Goal: Task Accomplishment & Management: Complete application form

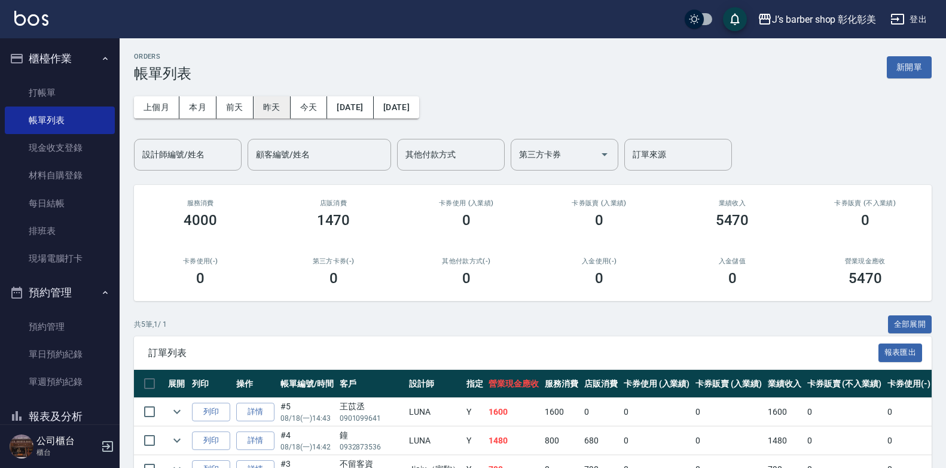
click at [264, 107] on button "昨天" at bounding box center [272, 107] width 37 height 22
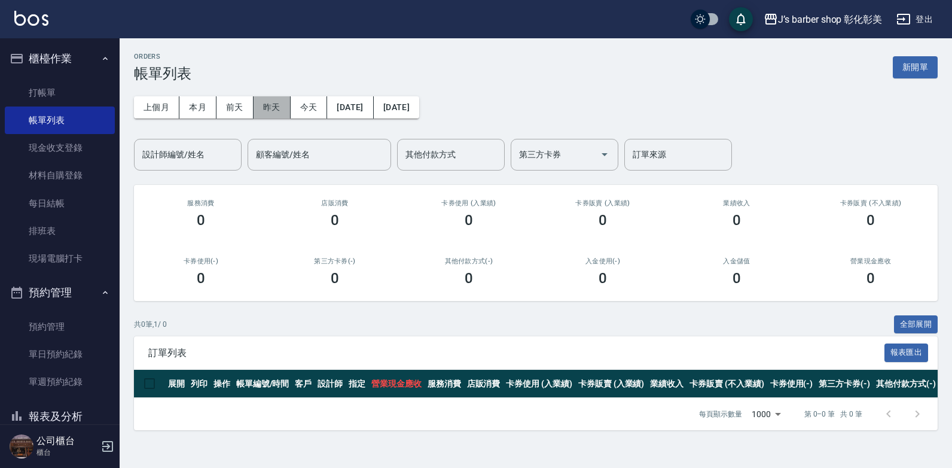
click at [279, 105] on button "昨天" at bounding box center [272, 107] width 37 height 22
click at [276, 106] on button "昨天" at bounding box center [272, 107] width 37 height 22
click at [234, 102] on button "前天" at bounding box center [235, 107] width 37 height 22
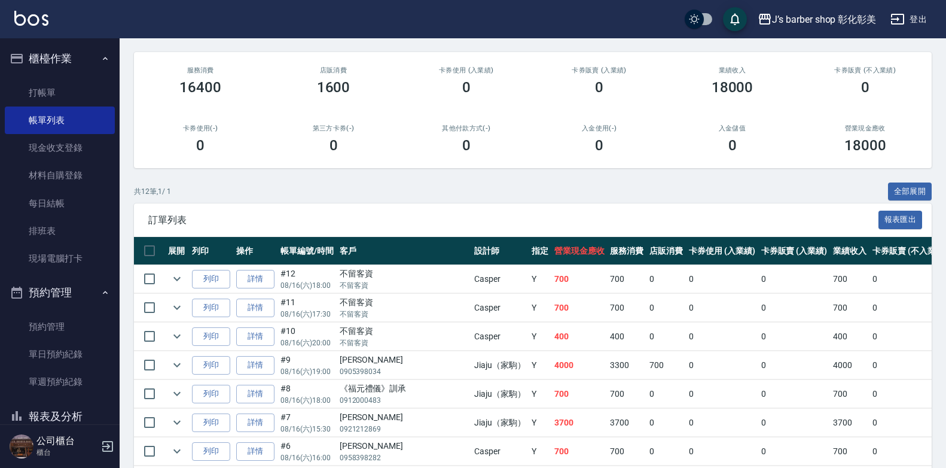
scroll to position [91, 0]
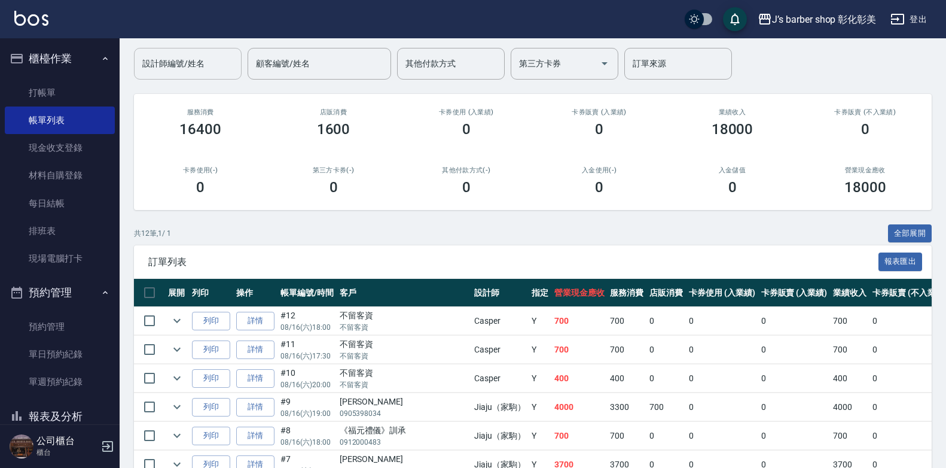
click at [204, 68] on input "設計師編號/姓名" at bounding box center [187, 63] width 97 height 21
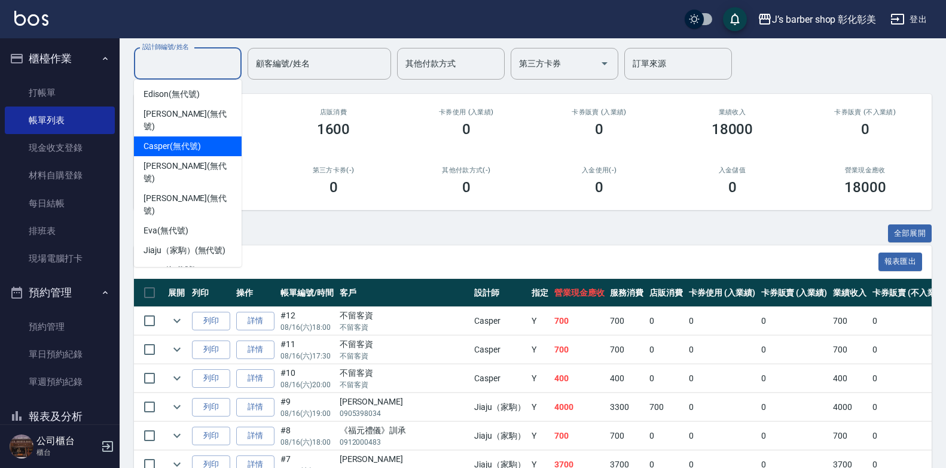
click at [163, 140] on span "Casper (無代號)" at bounding box center [172, 146] width 57 height 13
type input "Casper(無代號)"
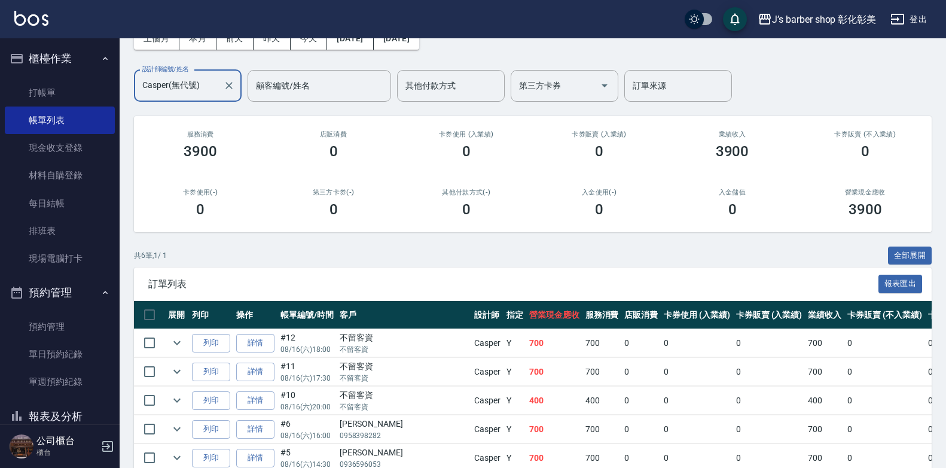
scroll to position [0, 0]
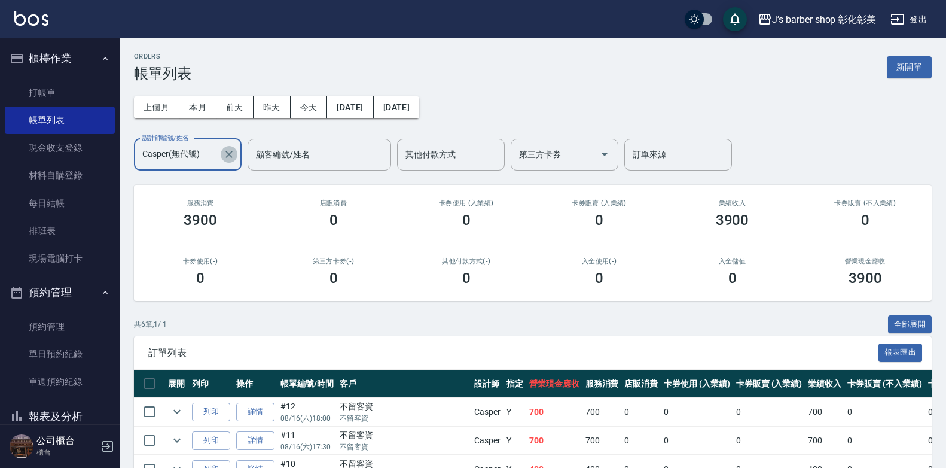
click at [226, 159] on icon "Clear" at bounding box center [229, 154] width 12 height 12
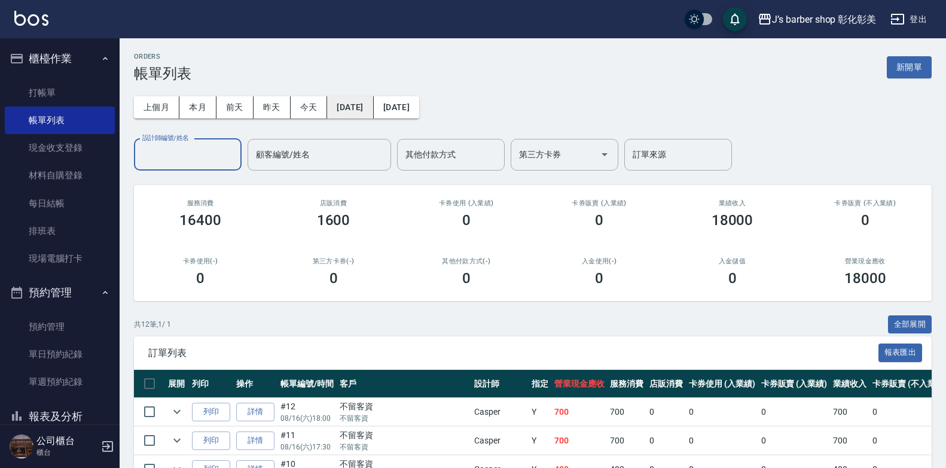
click at [369, 108] on button "[DATE]" at bounding box center [350, 107] width 46 height 22
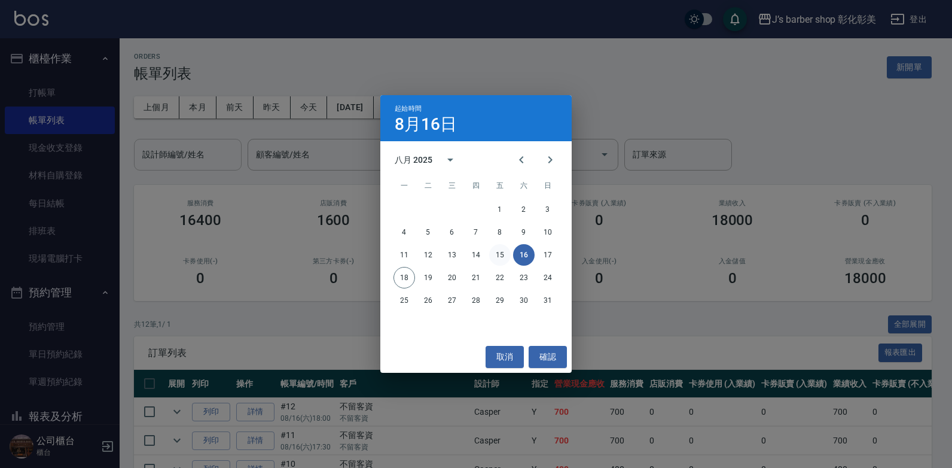
click at [496, 249] on button "15" at bounding box center [500, 255] width 22 height 22
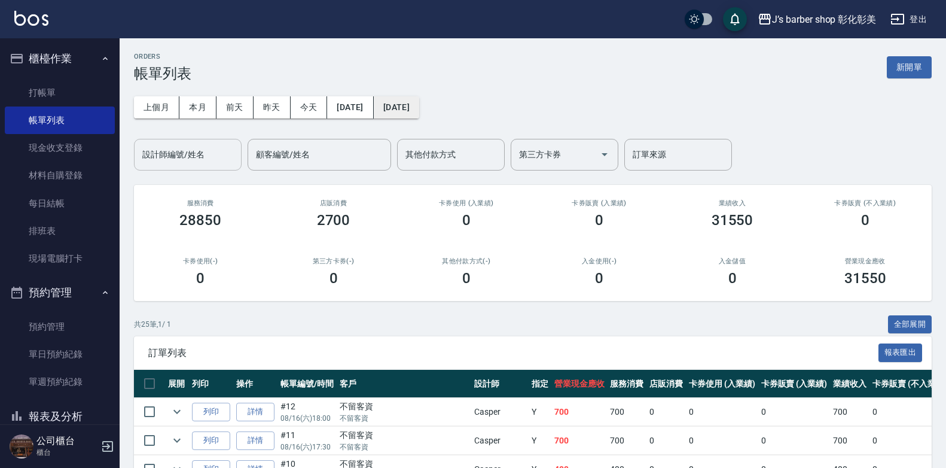
click at [419, 111] on button "[DATE]" at bounding box center [396, 107] width 45 height 22
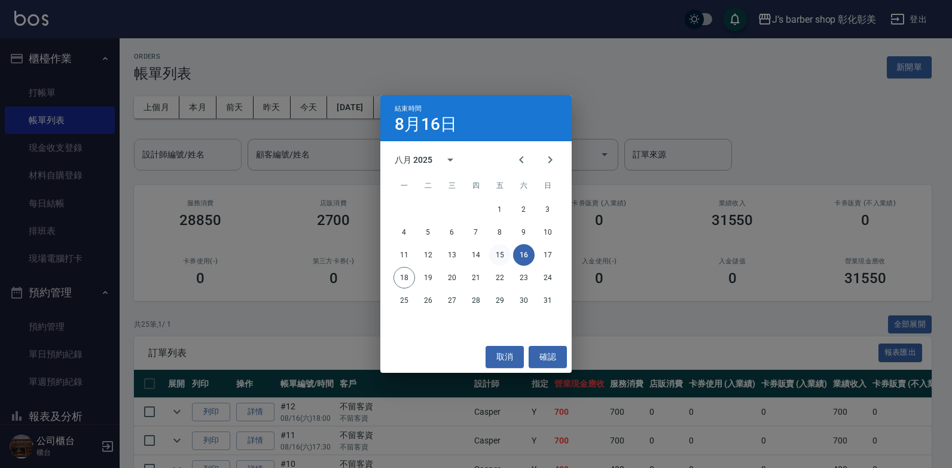
click at [507, 251] on button "15" at bounding box center [500, 255] width 22 height 22
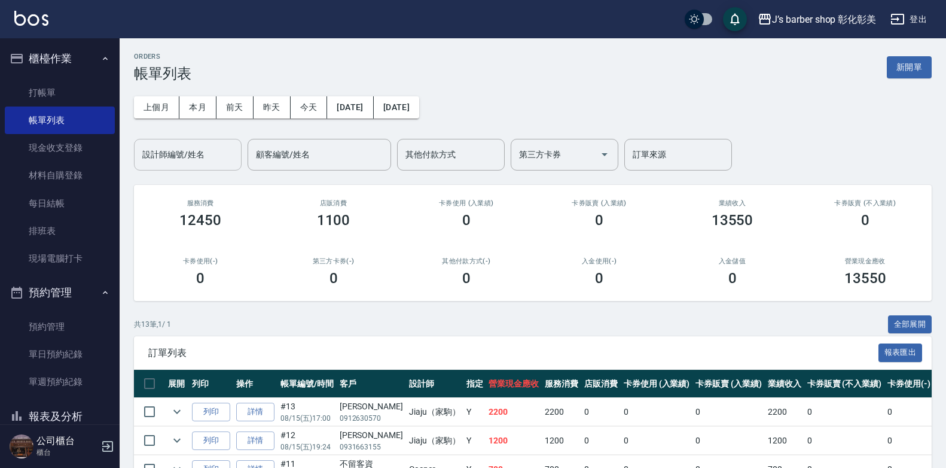
click at [188, 165] on input "設計師編號/姓名" at bounding box center [187, 154] width 97 height 21
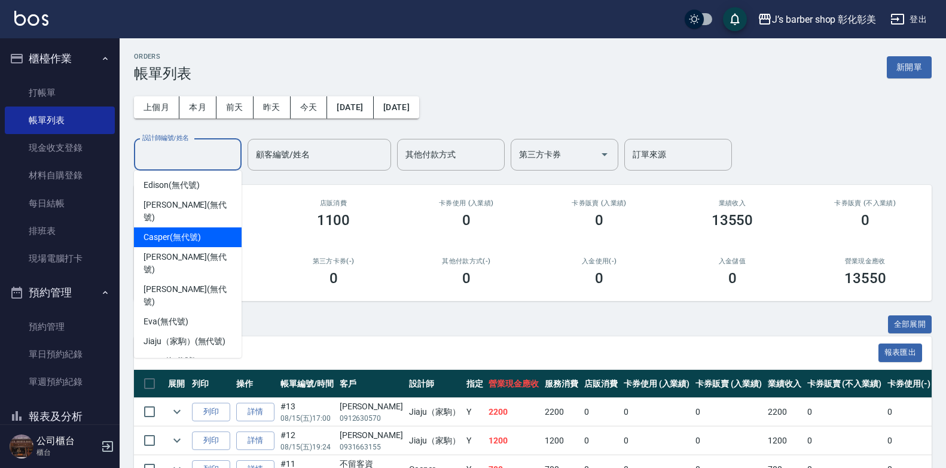
click at [190, 231] on span "Casper (無代號)" at bounding box center [172, 237] width 57 height 13
type input "Casper(無代號)"
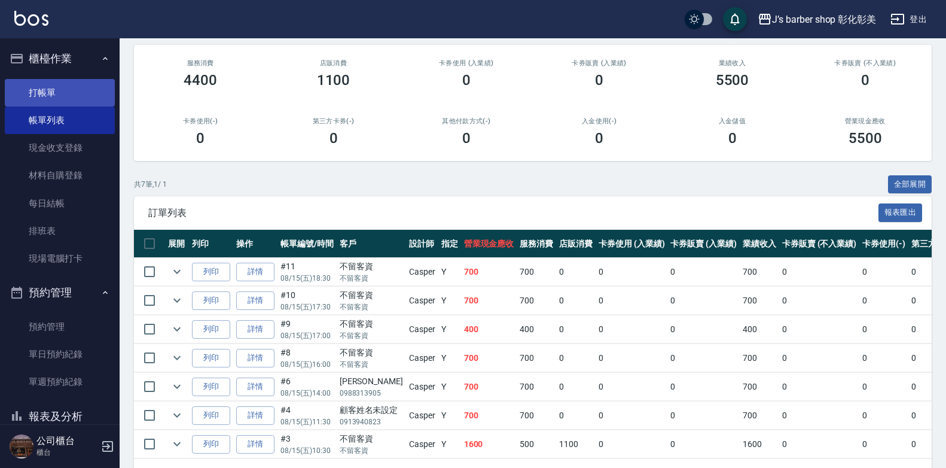
scroll to position [120, 0]
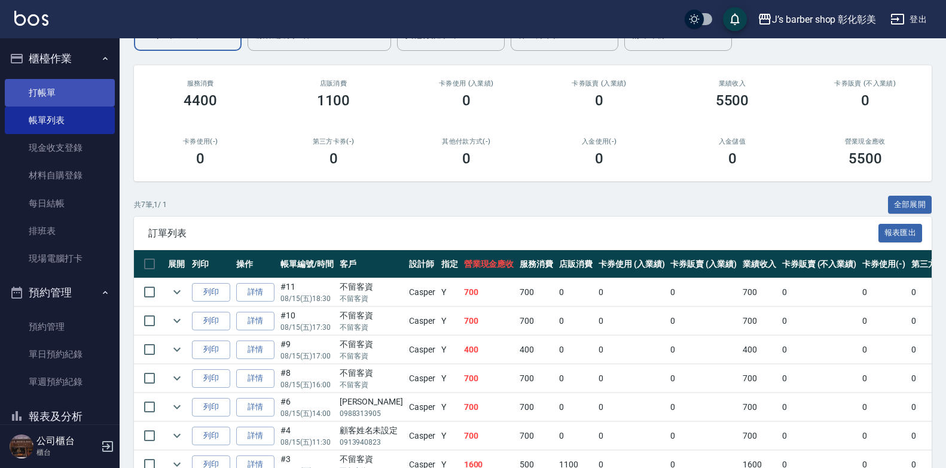
click at [74, 101] on link "打帳單" at bounding box center [60, 93] width 110 height 28
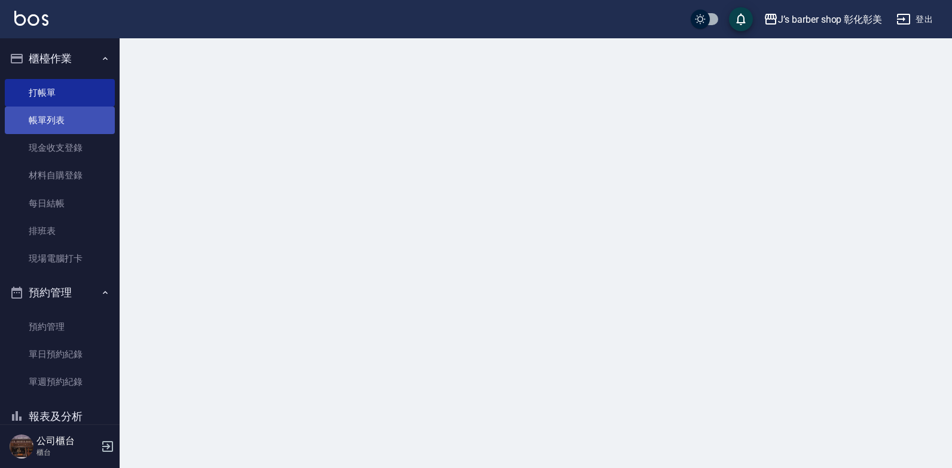
click at [73, 117] on link "帳單列表" at bounding box center [60, 120] width 110 height 28
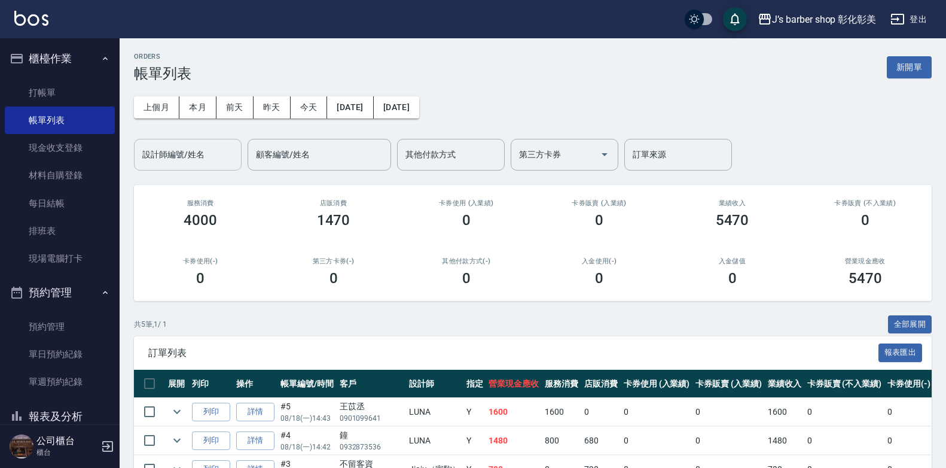
click at [187, 151] on div "設計師編號/姓名 設計師編號/姓名" at bounding box center [188, 155] width 108 height 32
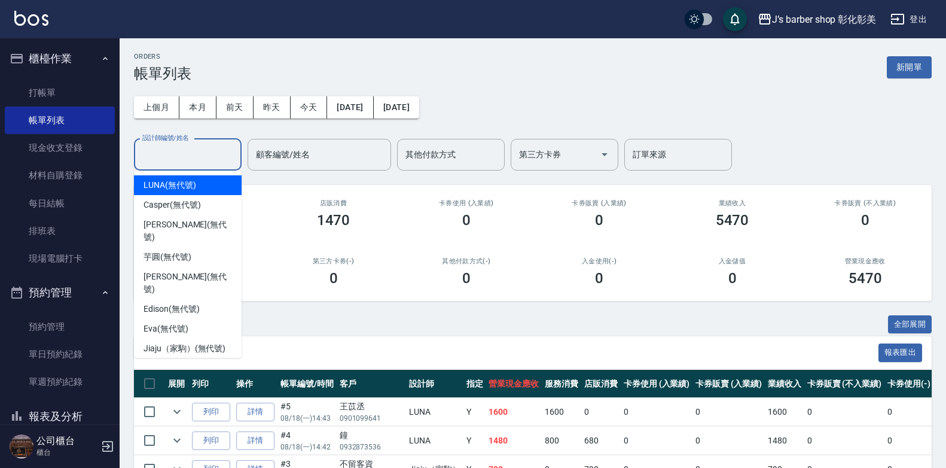
click at [193, 184] on span "LUNA (無代號)" at bounding box center [170, 185] width 53 height 13
type input "LUNA(無代號)"
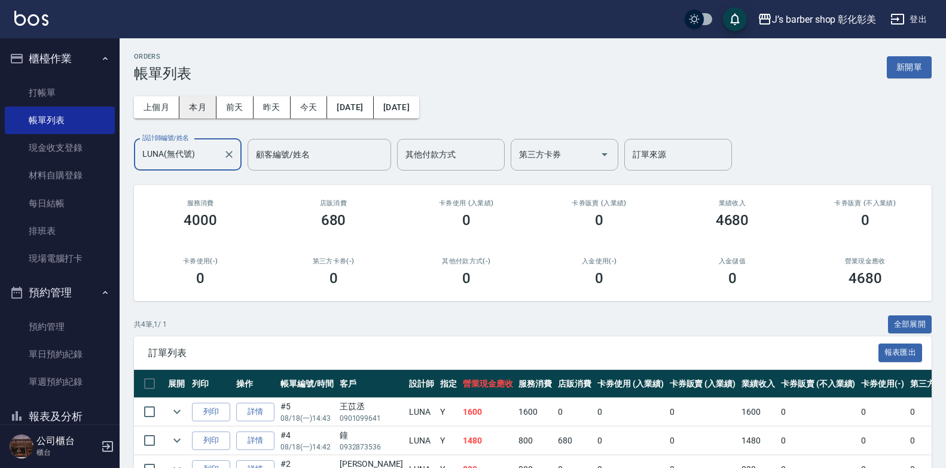
drag, startPoint x: 202, startPoint y: 94, endPoint x: 200, endPoint y: 101, distance: 6.8
click at [202, 95] on div "上個月 本月 [DATE] [DATE] [DATE] [DATE] [DATE] 設計師編號/姓名 [PERSON_NAME](無代號) 設計師編號/姓名 …" at bounding box center [533, 126] width 798 height 89
click at [200, 102] on button "本月" at bounding box center [197, 107] width 37 height 22
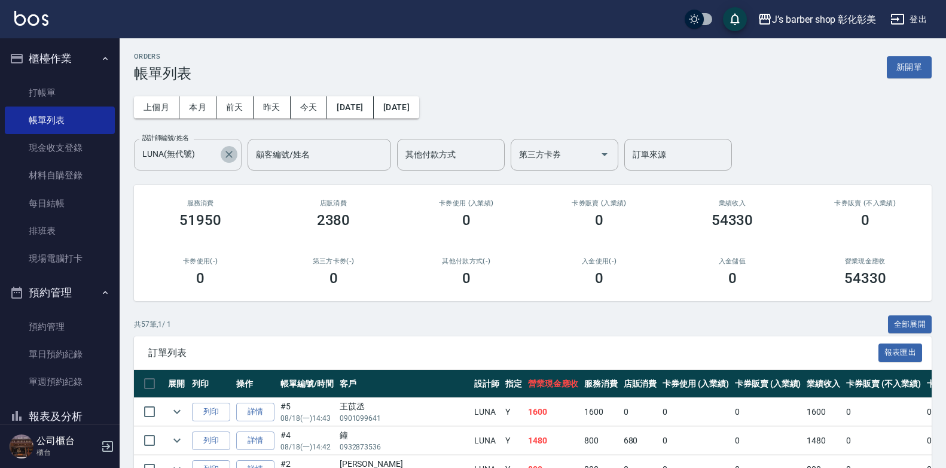
click at [229, 150] on icon "Clear" at bounding box center [229, 154] width 12 height 12
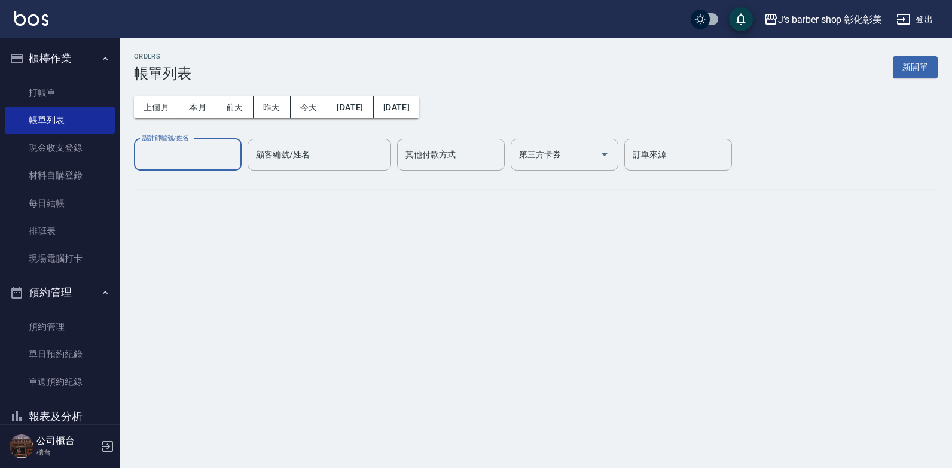
click at [213, 151] on input "設計師編號/姓名" at bounding box center [187, 154] width 97 height 21
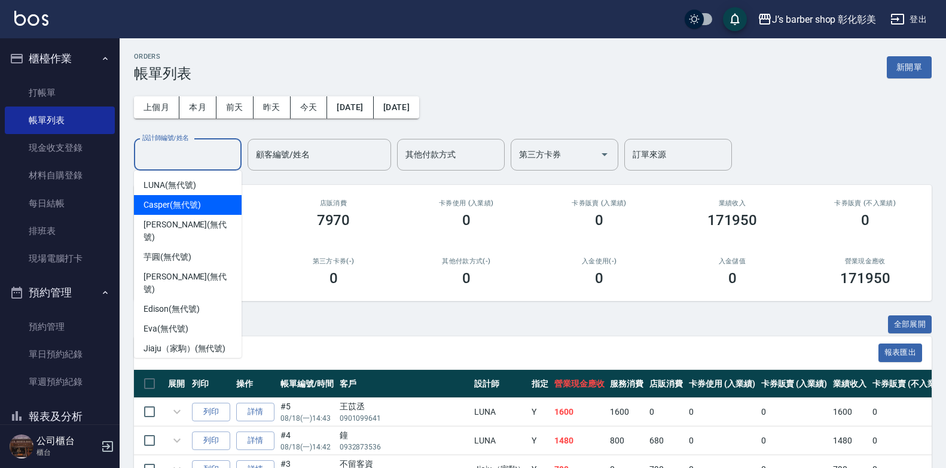
click at [178, 208] on span "Casper (無代號)" at bounding box center [172, 205] width 57 height 13
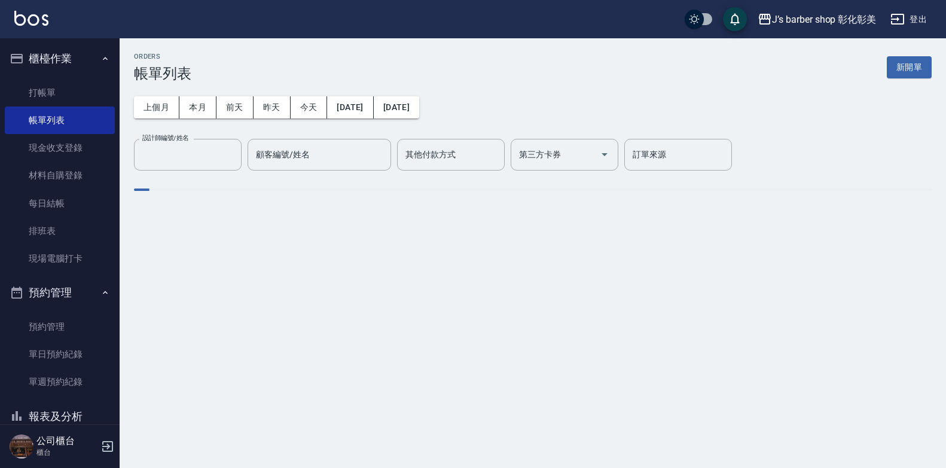
type input "Casper(無代號)"
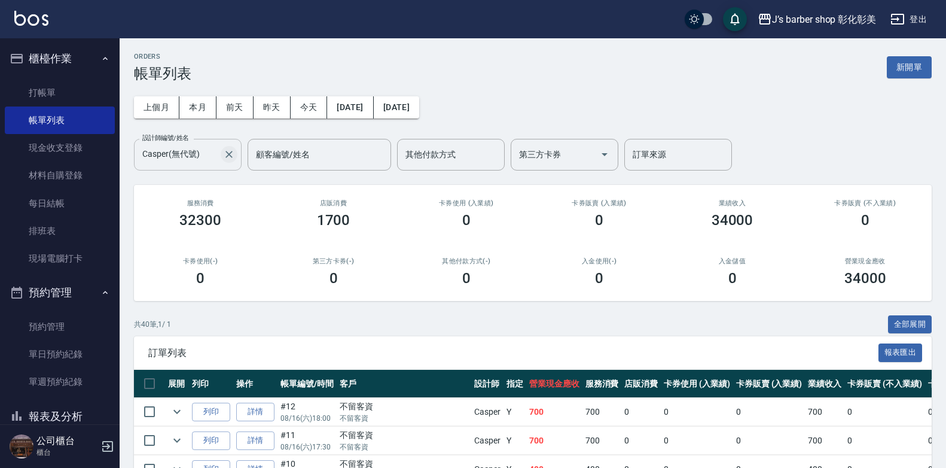
click at [232, 160] on icon "Clear" at bounding box center [229, 154] width 12 height 12
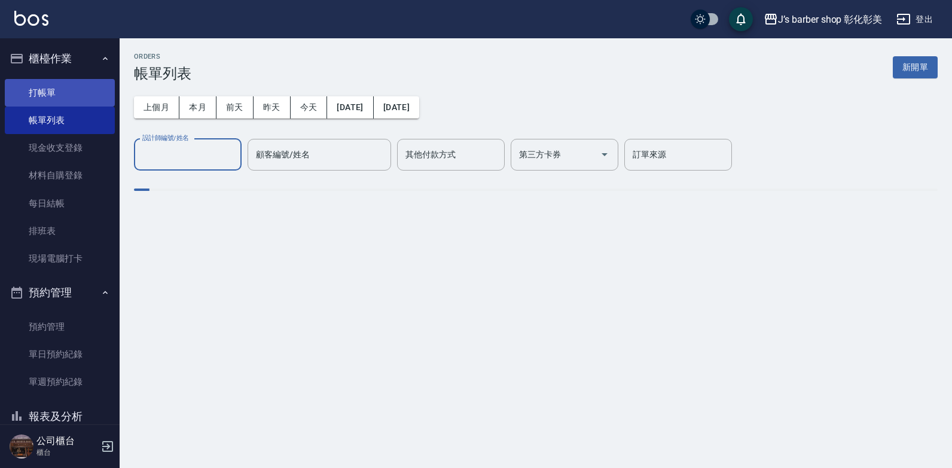
click at [83, 99] on link "打帳單" at bounding box center [60, 93] width 110 height 28
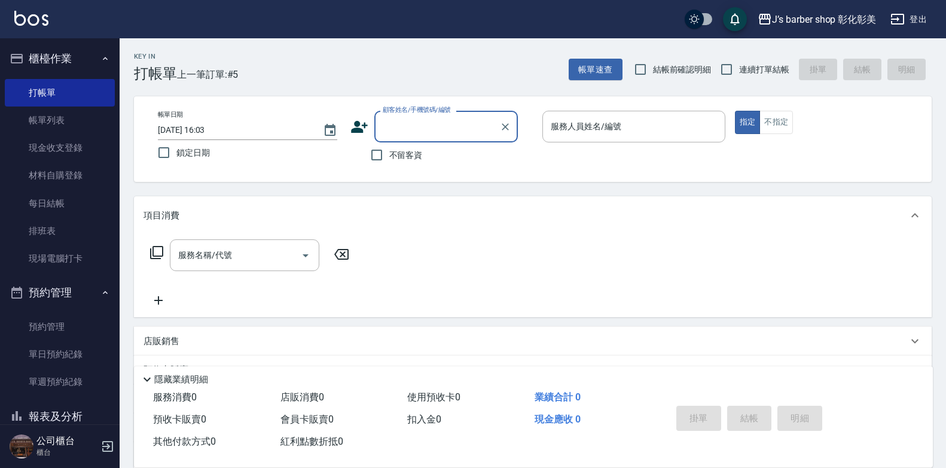
click at [436, 123] on input "顧客姓名/手機號碼/編號" at bounding box center [437, 126] width 115 height 21
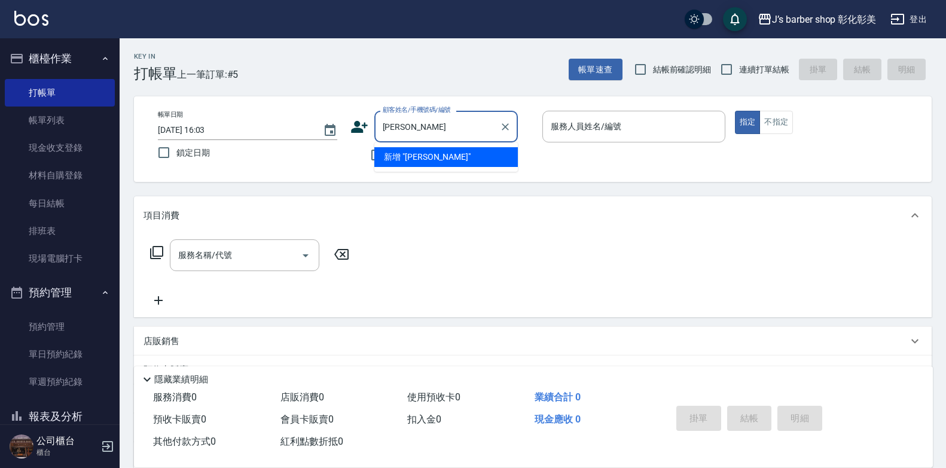
type input "[PERSON_NAME]"
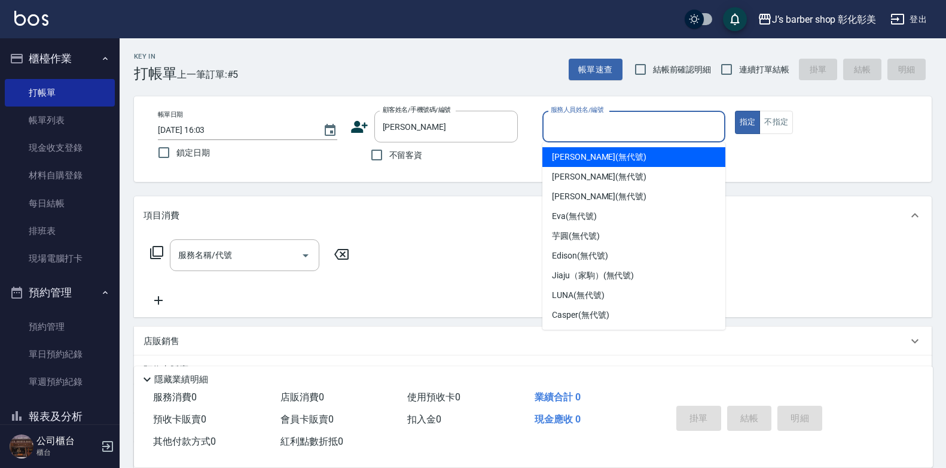
click at [561, 135] on input "服務人員姓名/編號" at bounding box center [634, 126] width 172 height 21
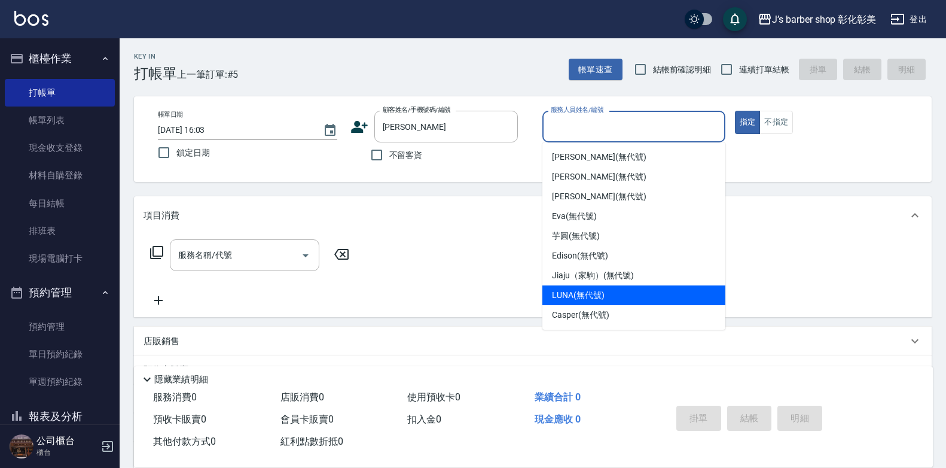
click at [573, 302] on div "LUNA (無代號)" at bounding box center [634, 295] width 183 height 20
type input "LUNA(無代號)"
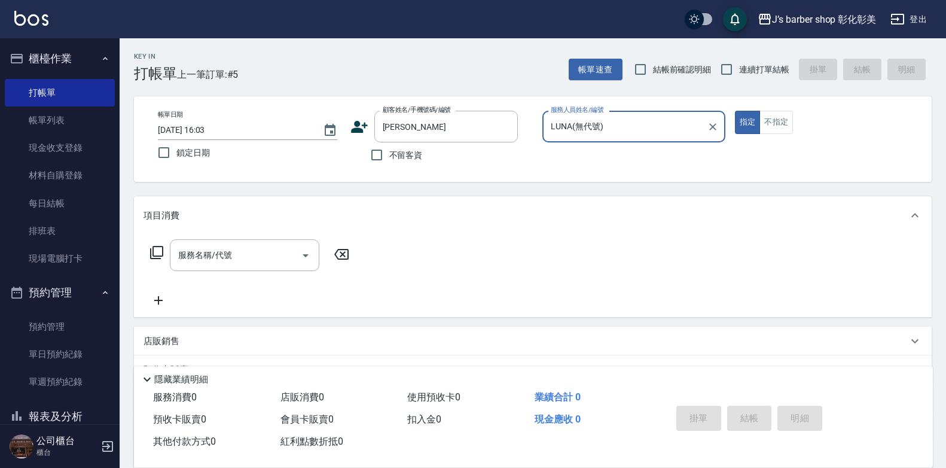
click at [362, 126] on icon at bounding box center [360, 127] width 18 height 18
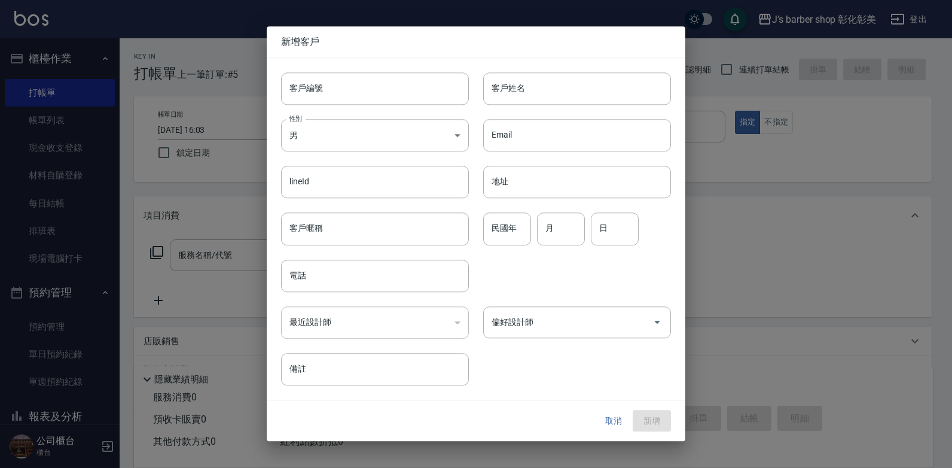
type input "[PERSON_NAME]"
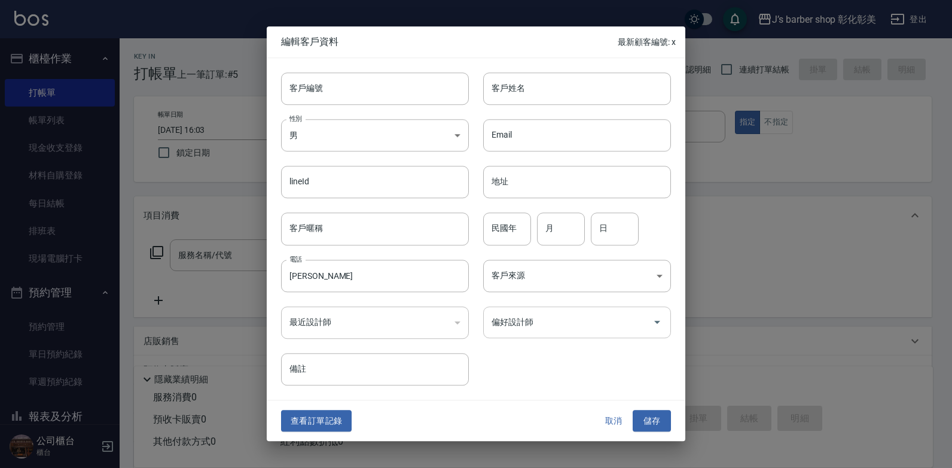
click at [547, 311] on div "偏好設計師" at bounding box center [577, 322] width 188 height 32
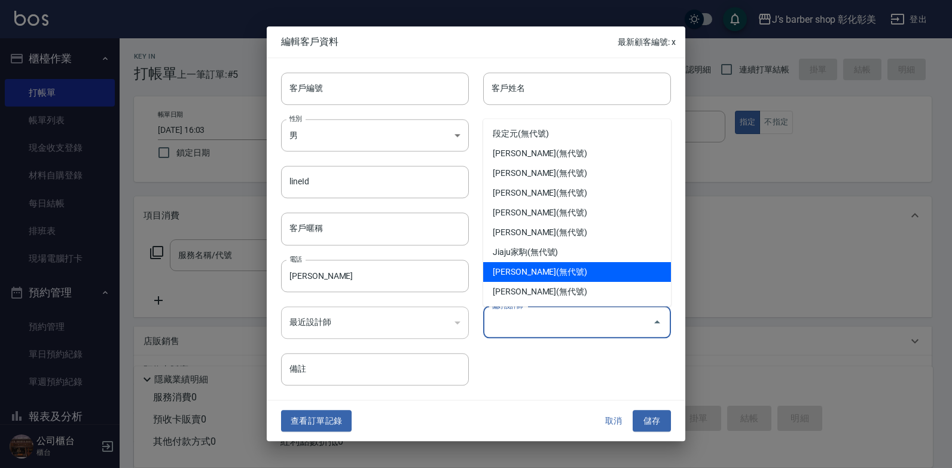
click at [558, 277] on li "[PERSON_NAME](無代號)" at bounding box center [577, 272] width 188 height 20
type input "[PERSON_NAME]"
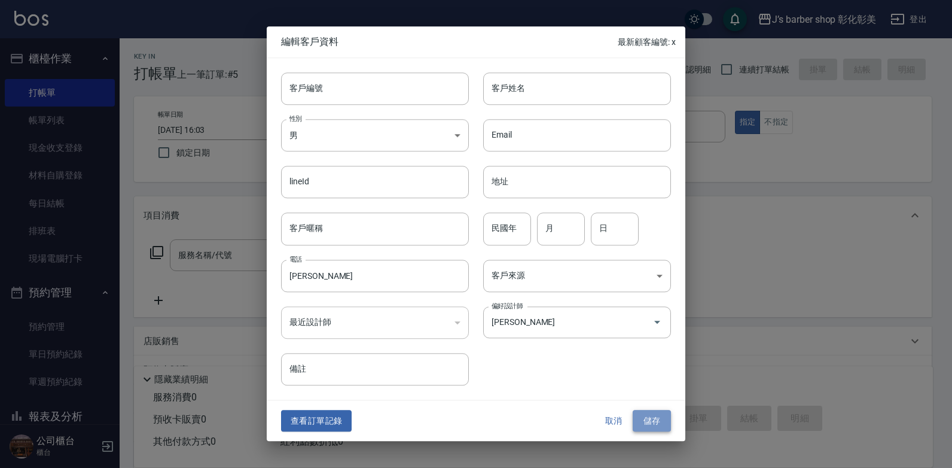
click at [653, 425] on button "儲存" at bounding box center [652, 421] width 38 height 22
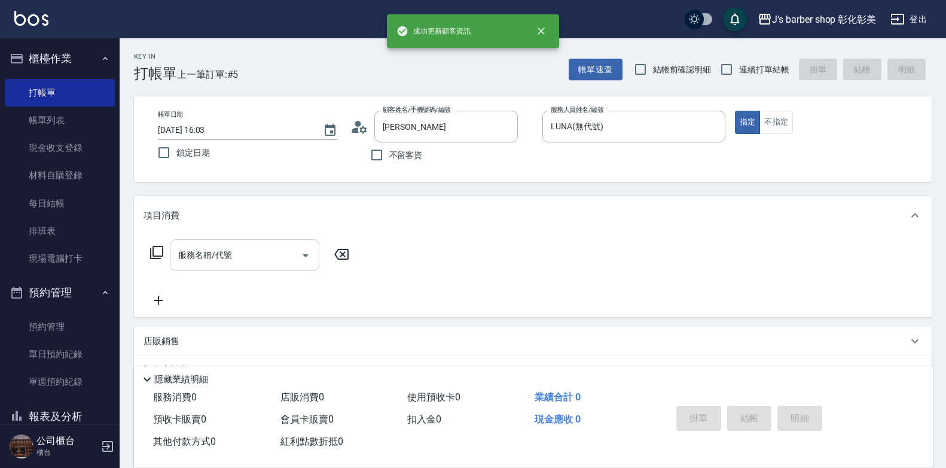
click at [217, 245] on input "服務名稱/代號" at bounding box center [235, 255] width 121 height 21
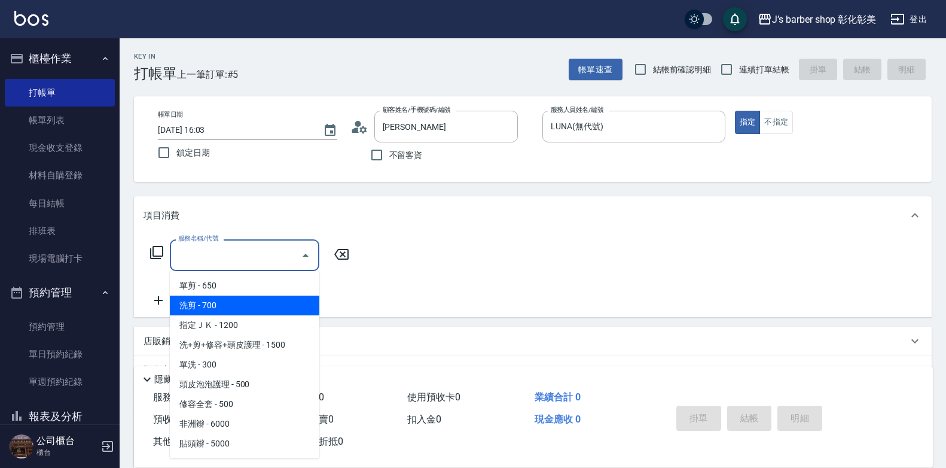
click at [269, 308] on span "洗剪 - 700" at bounding box center [245, 306] width 150 height 20
type input "洗剪(101)"
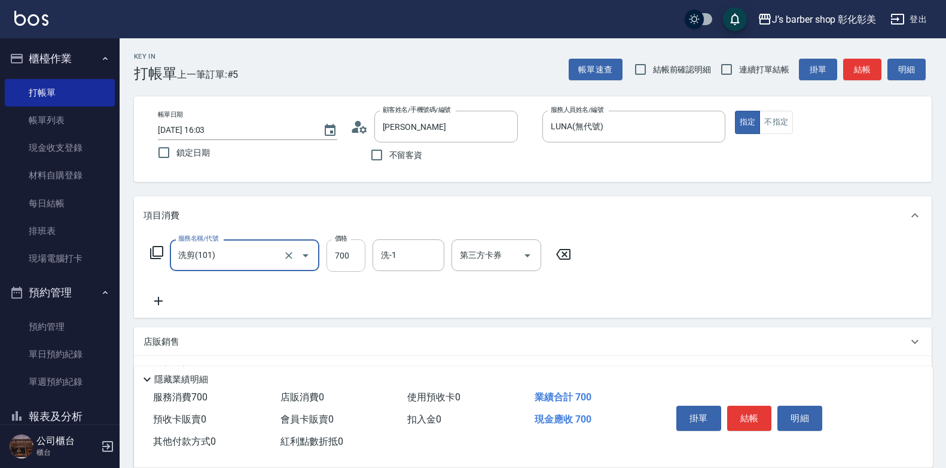
click at [343, 258] on input "700" at bounding box center [346, 255] width 39 height 32
drag, startPoint x: 375, startPoint y: 255, endPoint x: 384, endPoint y: 256, distance: 9.1
click at [384, 256] on div "洗-1" at bounding box center [409, 255] width 72 height 32
type input "800"
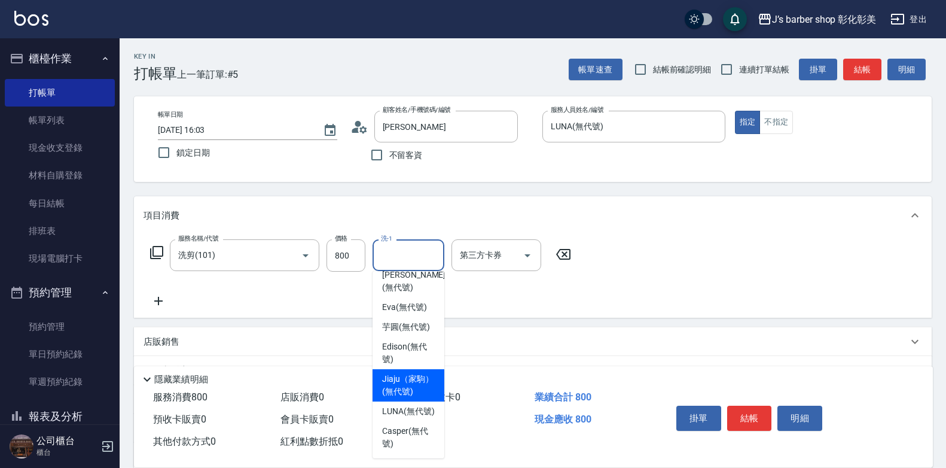
scroll to position [101, 0]
click at [409, 413] on span "LUNA (無代號)" at bounding box center [408, 411] width 53 height 13
type input "LUNA(無代號)"
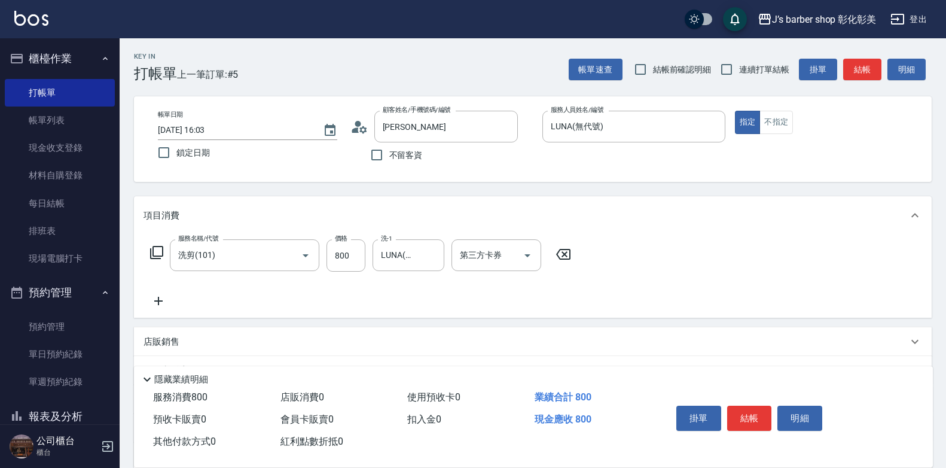
click at [156, 306] on icon at bounding box center [159, 301] width 30 height 14
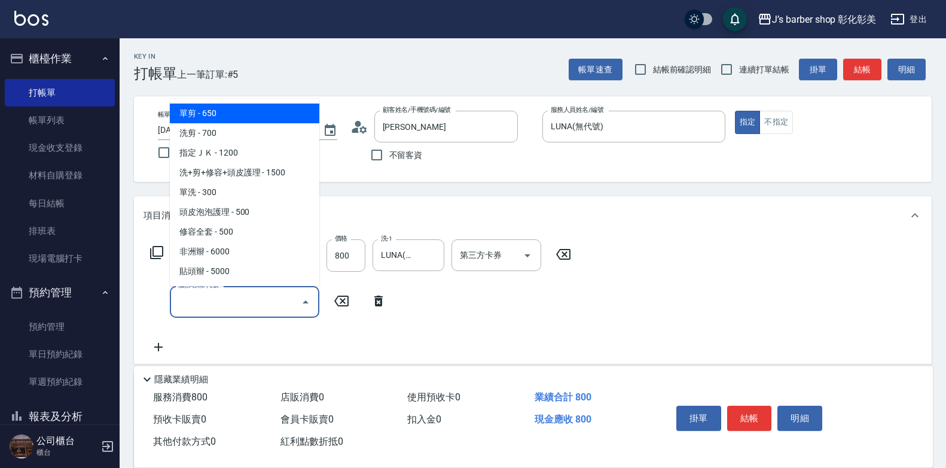
click at [188, 306] on input "服務名稱/代號" at bounding box center [235, 301] width 121 height 21
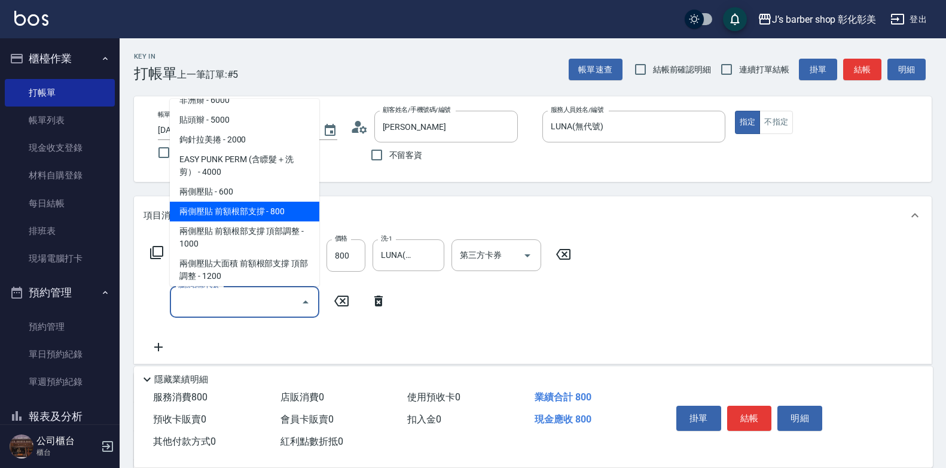
scroll to position [339, 0]
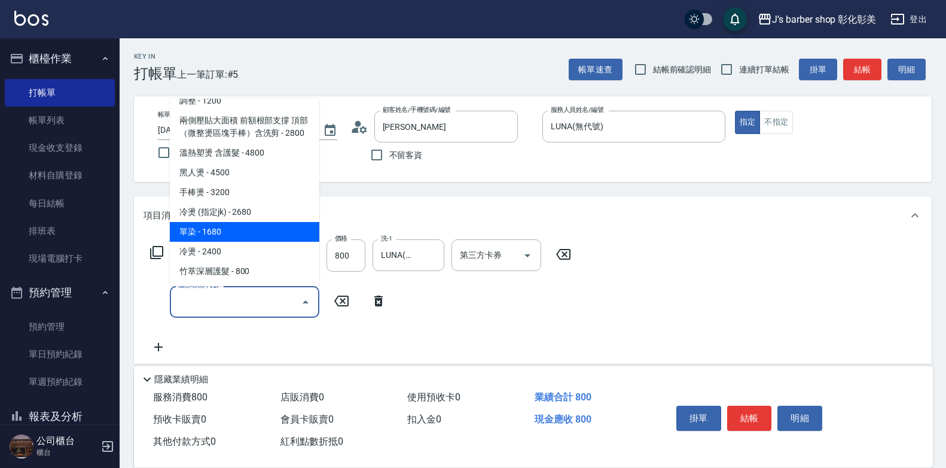
drag, startPoint x: 242, startPoint y: 225, endPoint x: 280, endPoint y: 242, distance: 41.5
click at [242, 224] on span "單染 - 1680" at bounding box center [245, 232] width 150 height 20
type input "單染(L01)"
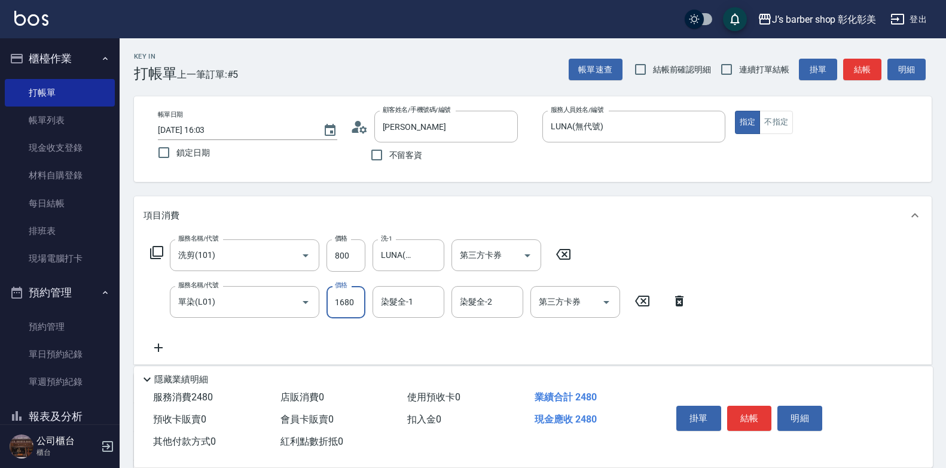
click at [360, 296] on input "1680" at bounding box center [346, 302] width 39 height 32
click at [410, 314] on div "染髮全-1" at bounding box center [409, 302] width 72 height 32
type input "500"
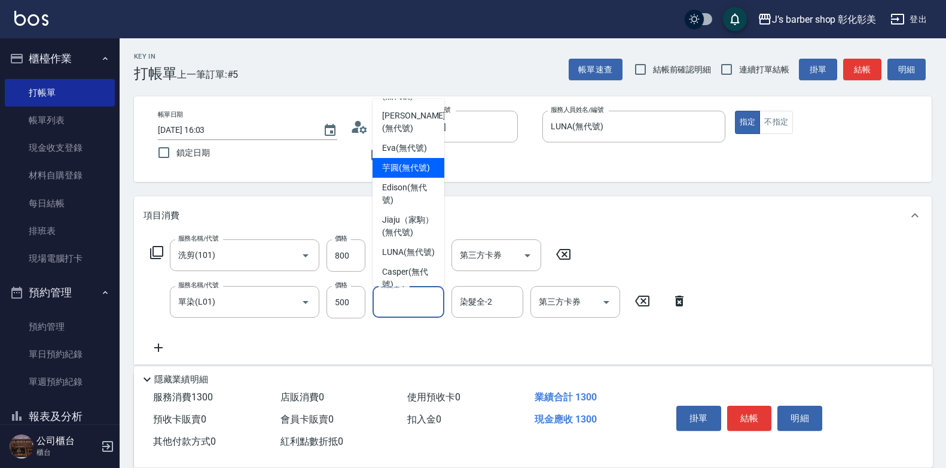
scroll to position [101, 0]
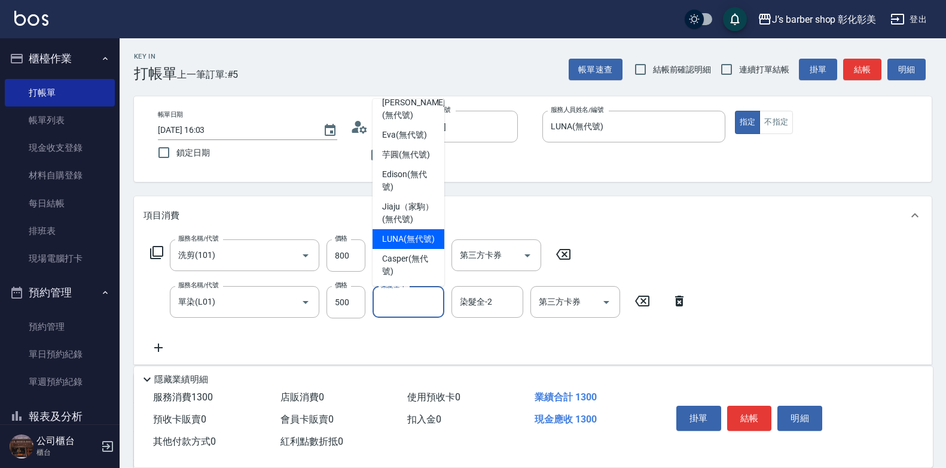
click at [415, 233] on span "LUNA (無代號)" at bounding box center [408, 239] width 53 height 13
type input "LUNA(無代號)"
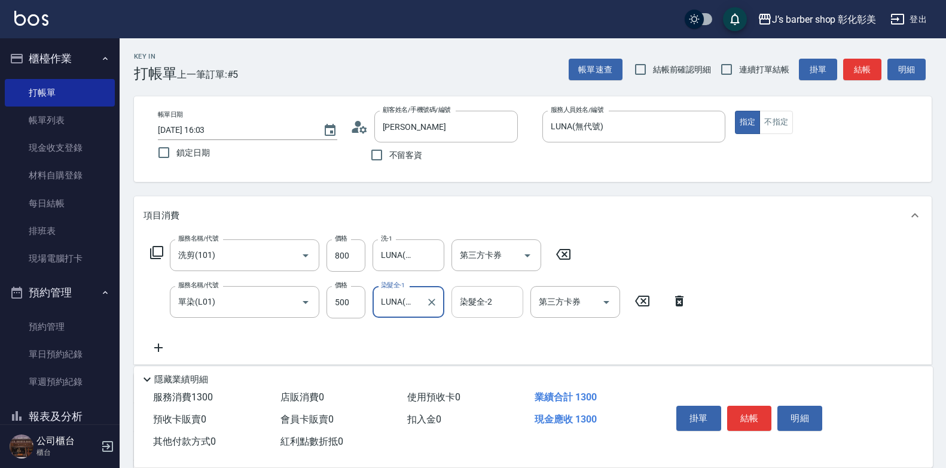
click at [509, 308] on input "染髮全-2" at bounding box center [487, 301] width 61 height 21
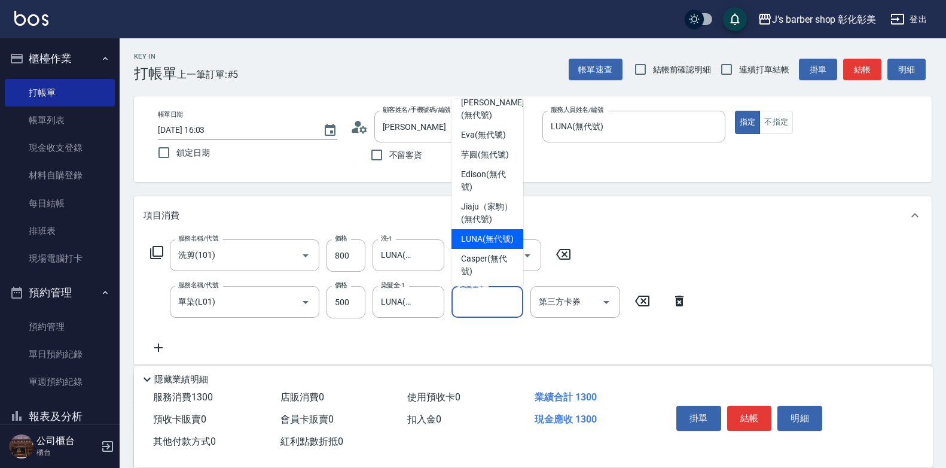
click at [500, 233] on span "LUNA (無代號)" at bounding box center [487, 239] width 53 height 13
type input "LUNA(無代號)"
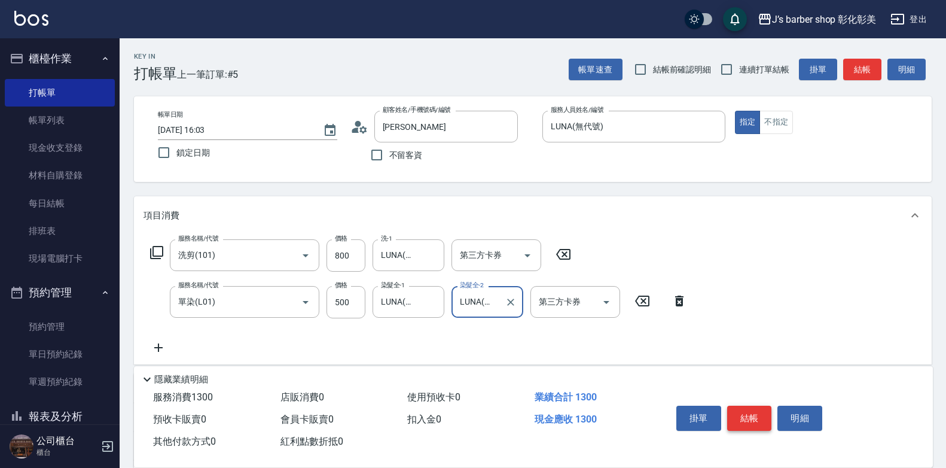
click at [759, 416] on button "結帳" at bounding box center [750, 418] width 45 height 25
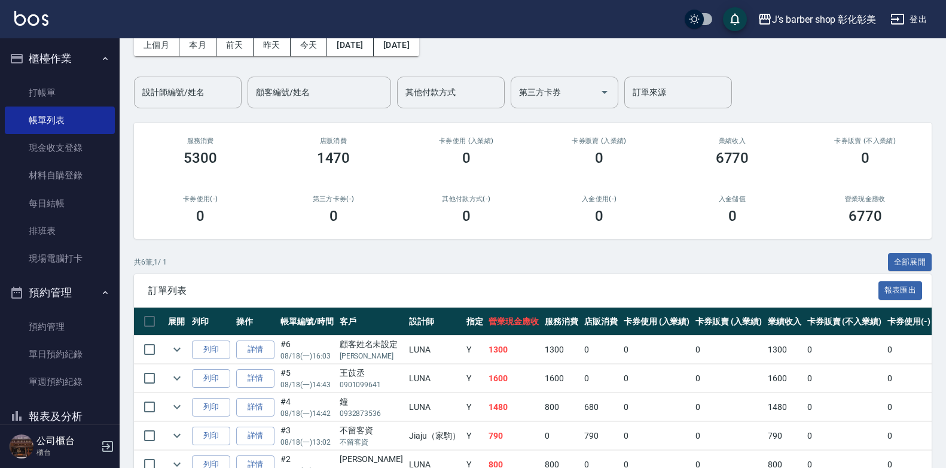
scroll to position [120, 0]
